Goal: Information Seeking & Learning: Understand process/instructions

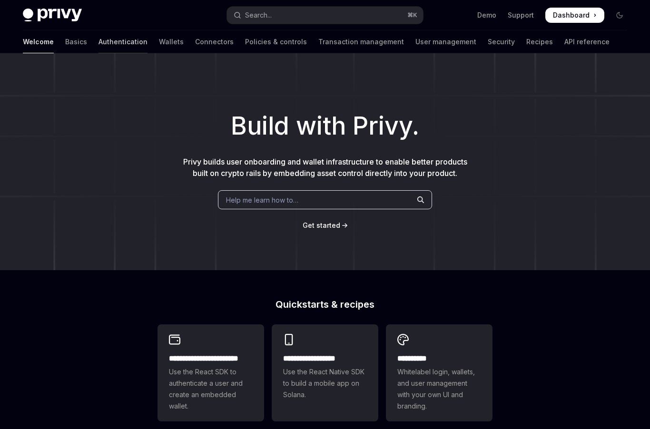
click at [98, 40] on link "Authentication" at bounding box center [122, 41] width 49 height 23
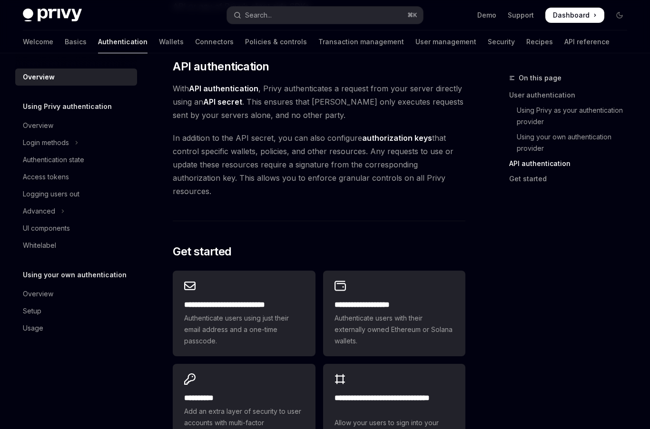
scroll to position [838, 0]
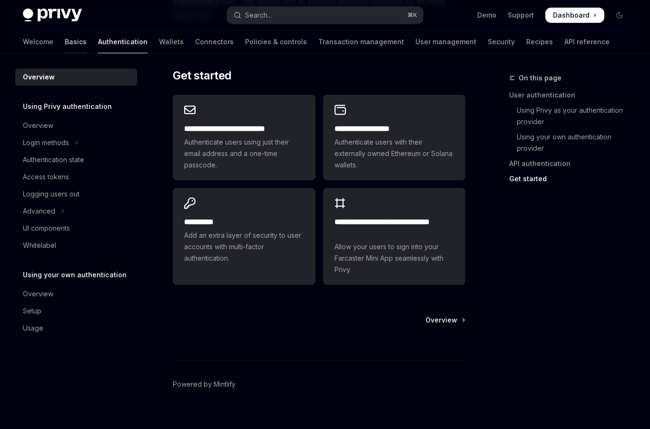
click at [65, 48] on link "Basics" at bounding box center [76, 41] width 22 height 23
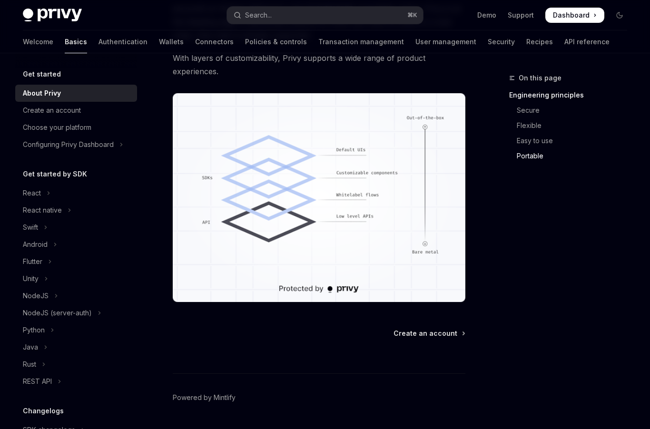
scroll to position [827, 0]
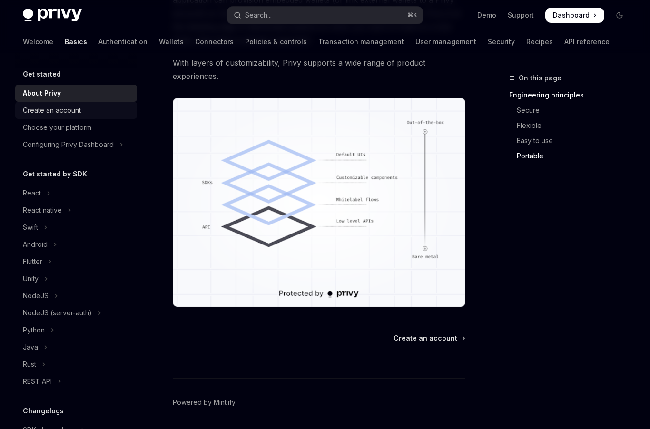
click at [81, 106] on div "Create an account" at bounding box center [77, 110] width 108 height 11
click at [82, 110] on div "Create an account" at bounding box center [77, 110] width 108 height 11
click at [66, 128] on div "Choose your platform" at bounding box center [57, 127] width 69 height 11
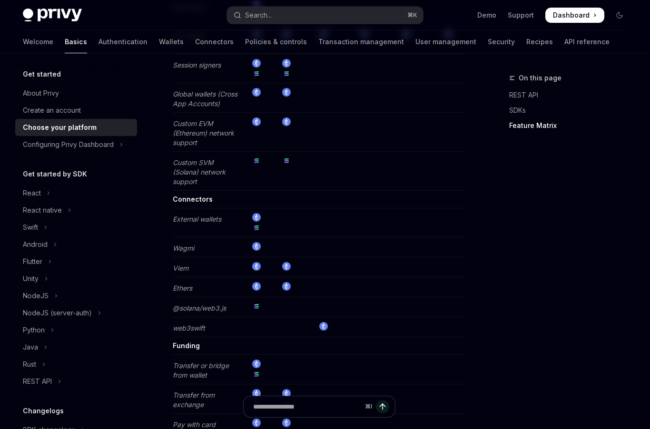
scroll to position [1921, 0]
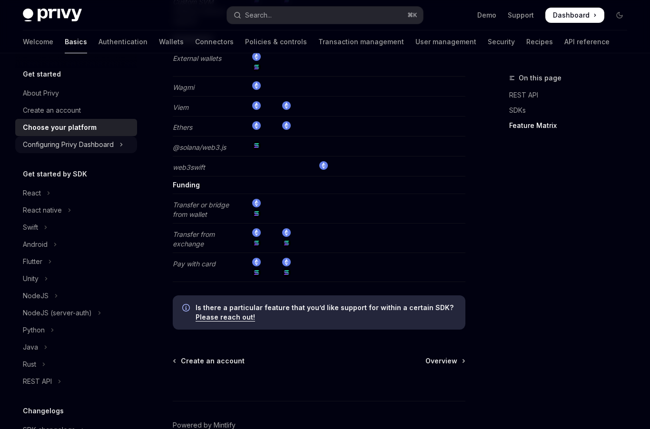
click at [70, 142] on div "Configuring Privy Dashboard" at bounding box center [68, 144] width 91 height 11
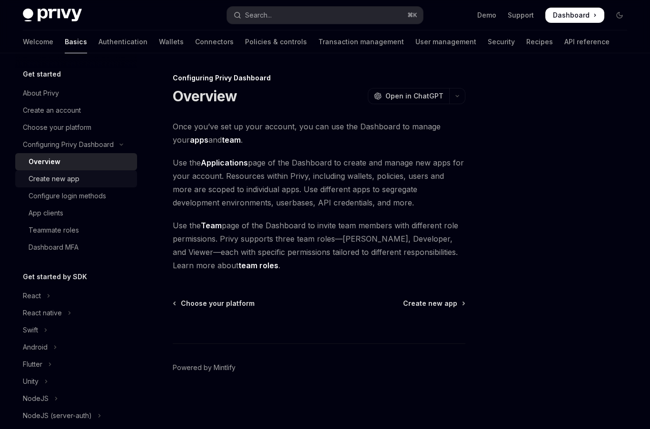
click at [69, 178] on div "Create new app" at bounding box center [54, 178] width 51 height 11
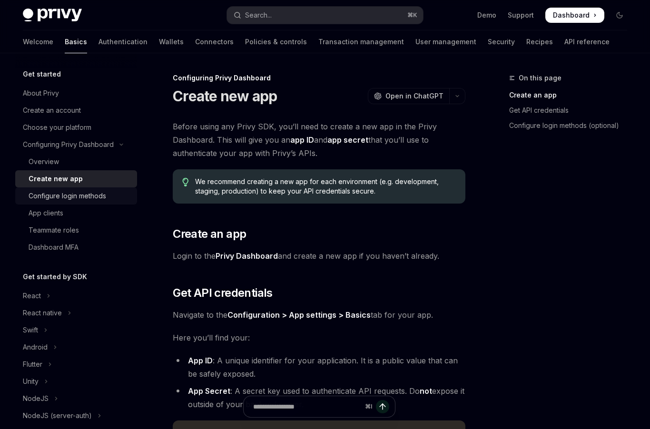
click at [72, 194] on div "Configure login methods" at bounding box center [68, 195] width 78 height 11
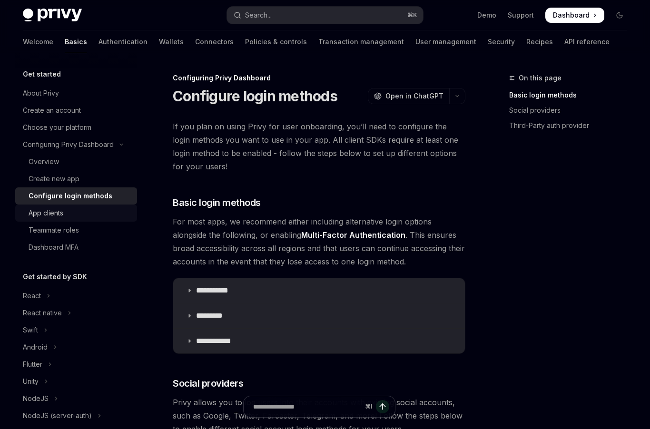
click at [76, 219] on link "App clients" at bounding box center [76, 213] width 122 height 17
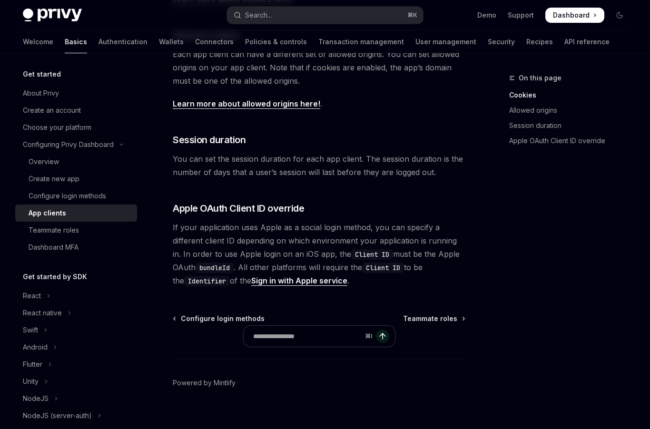
scroll to position [379, 0]
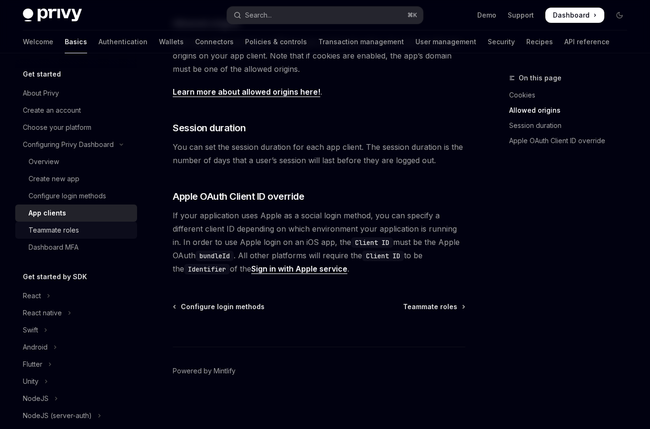
click at [59, 233] on div "Teammate roles" at bounding box center [54, 230] width 50 height 11
type textarea "*"
